Goal: Find specific page/section: Find specific page/section

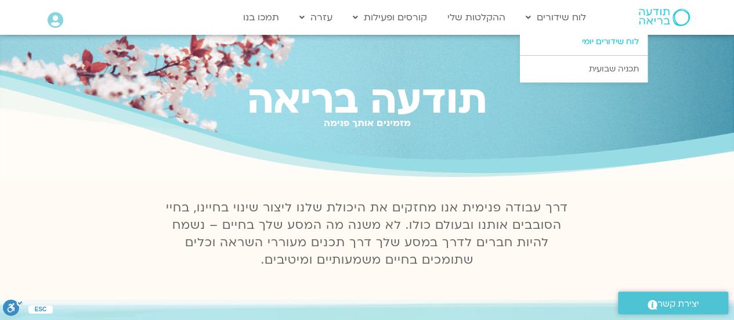
click at [575, 42] on link "לוח שידורים יומי" at bounding box center [584, 41] width 128 height 27
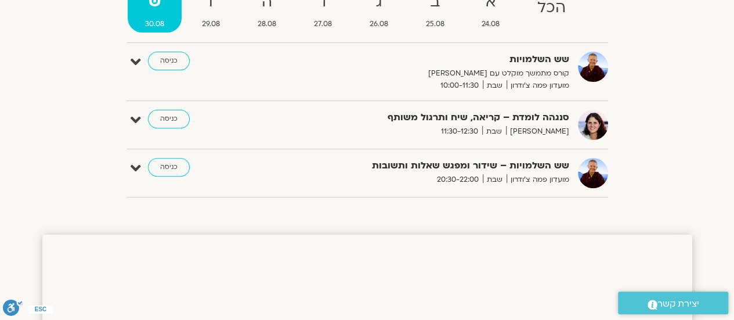
scroll to position [157, 0]
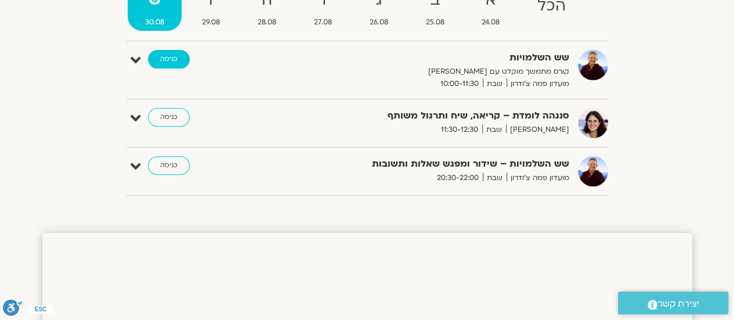
click at [168, 58] on link "כניסה" at bounding box center [169, 59] width 42 height 19
